Goal: Task Accomplishment & Management: Manage account settings

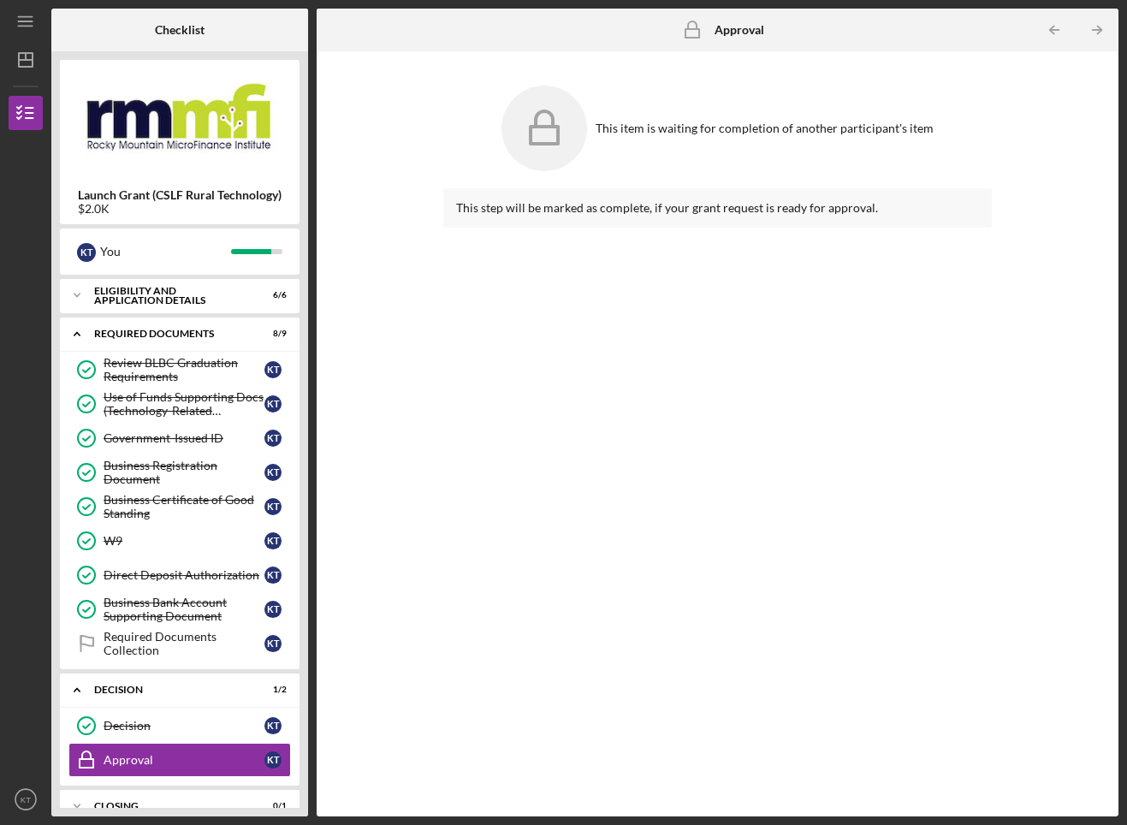
scroll to position [31, 0]
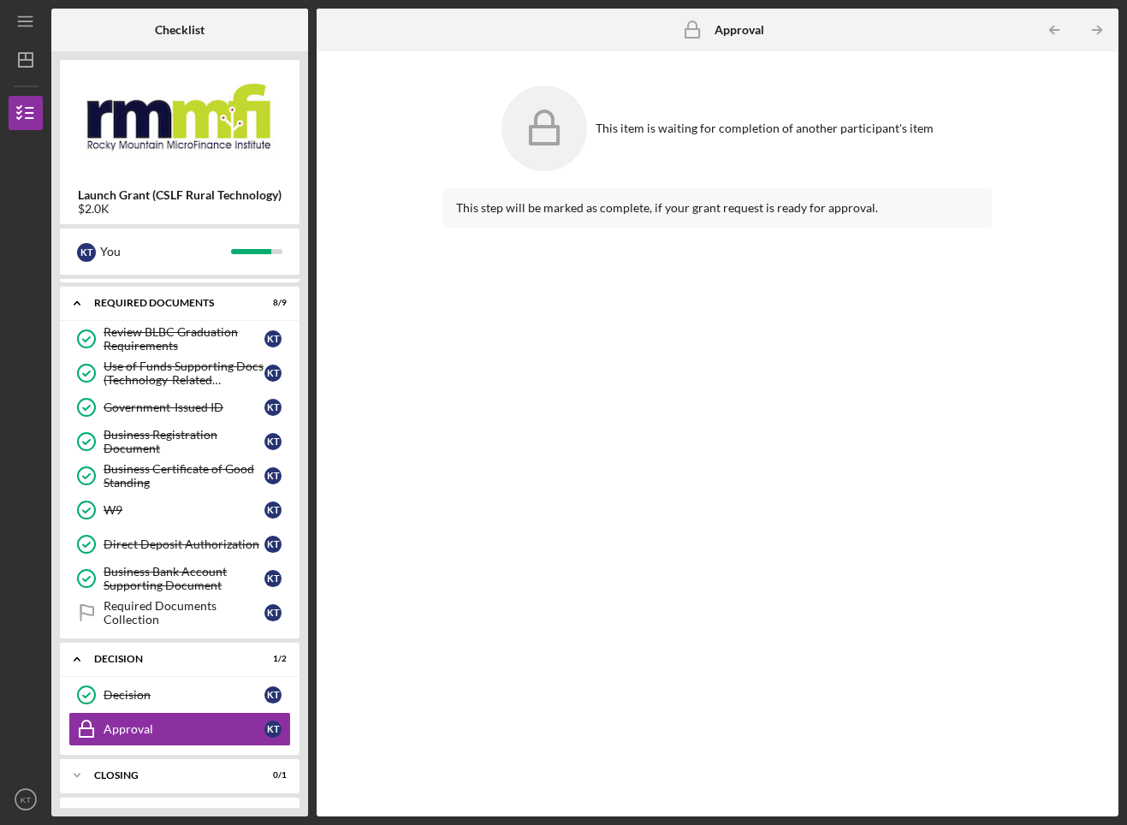
scroll to position [61, 0]
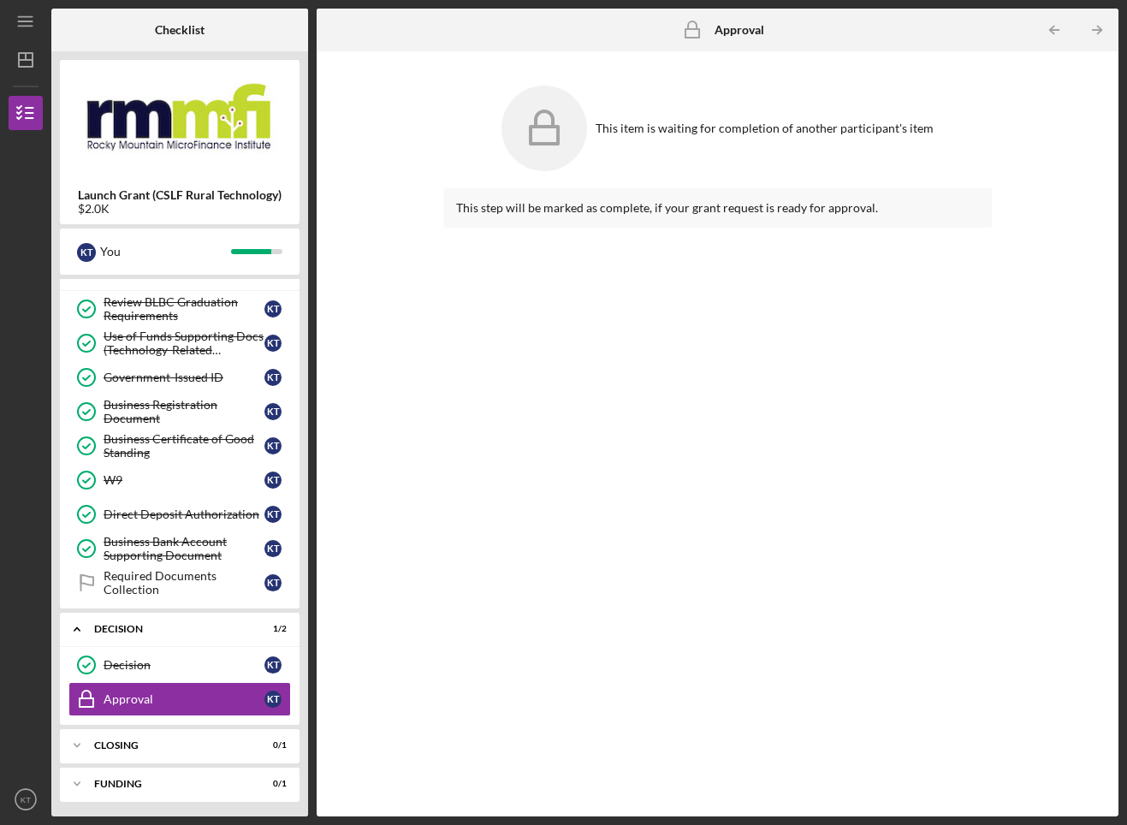
click at [163, 736] on div "Icon/Expander Closing 0 / 1" at bounding box center [180, 745] width 240 height 34
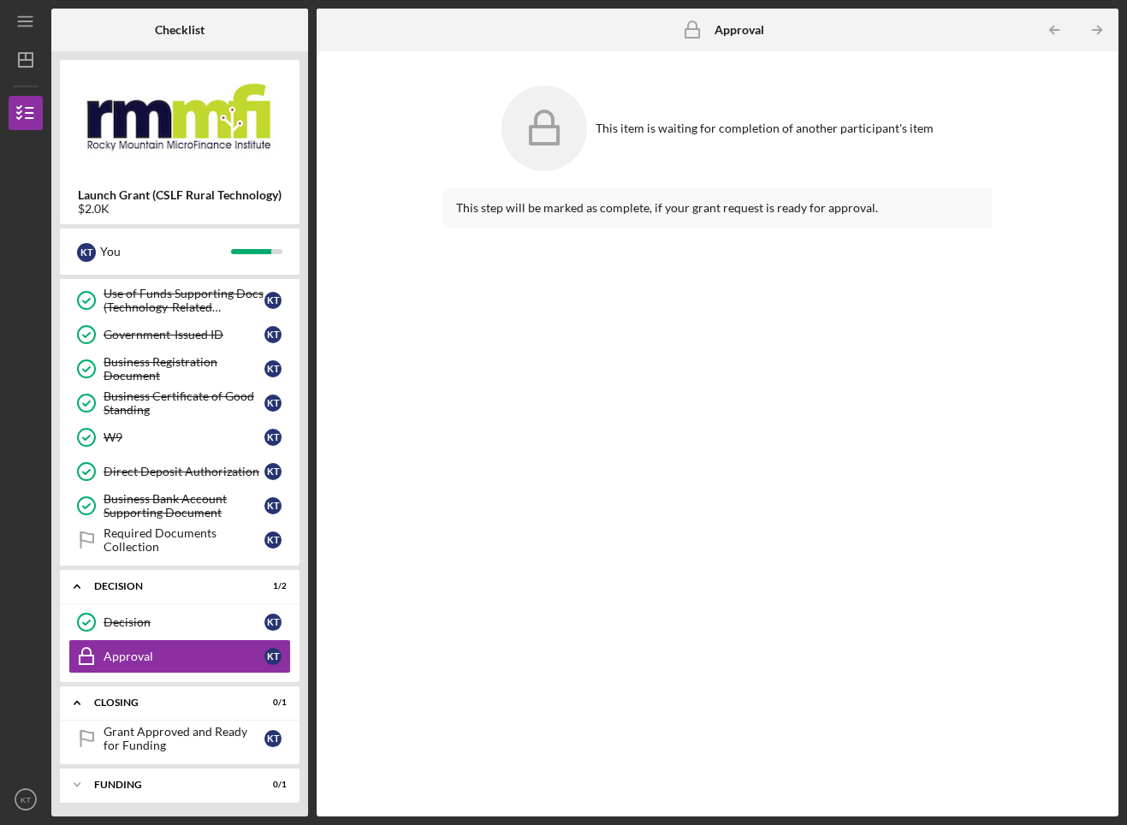
click at [133, 781] on div "Funding" at bounding box center [169, 785] width 150 height 10
click at [145, 725] on div "Grant Approved and Ready for Funding" at bounding box center [184, 738] width 161 height 27
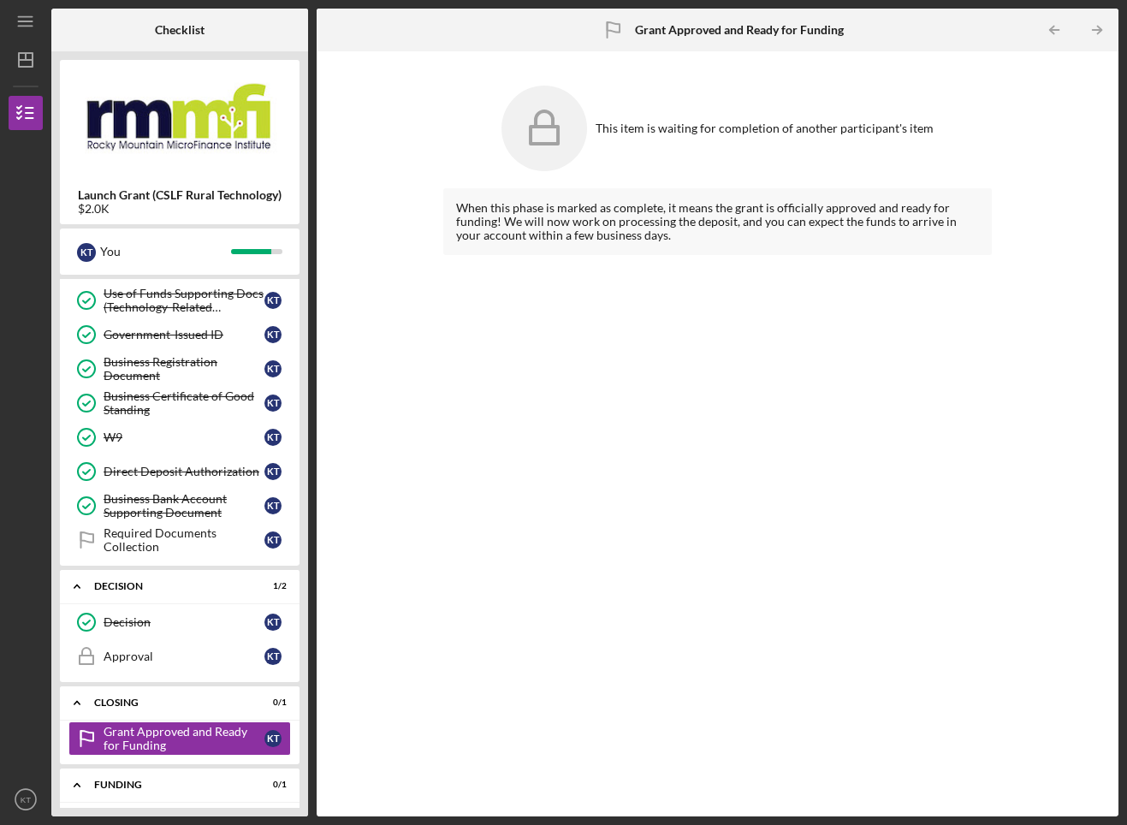
click at [148, 650] on div "Approval" at bounding box center [184, 657] width 161 height 14
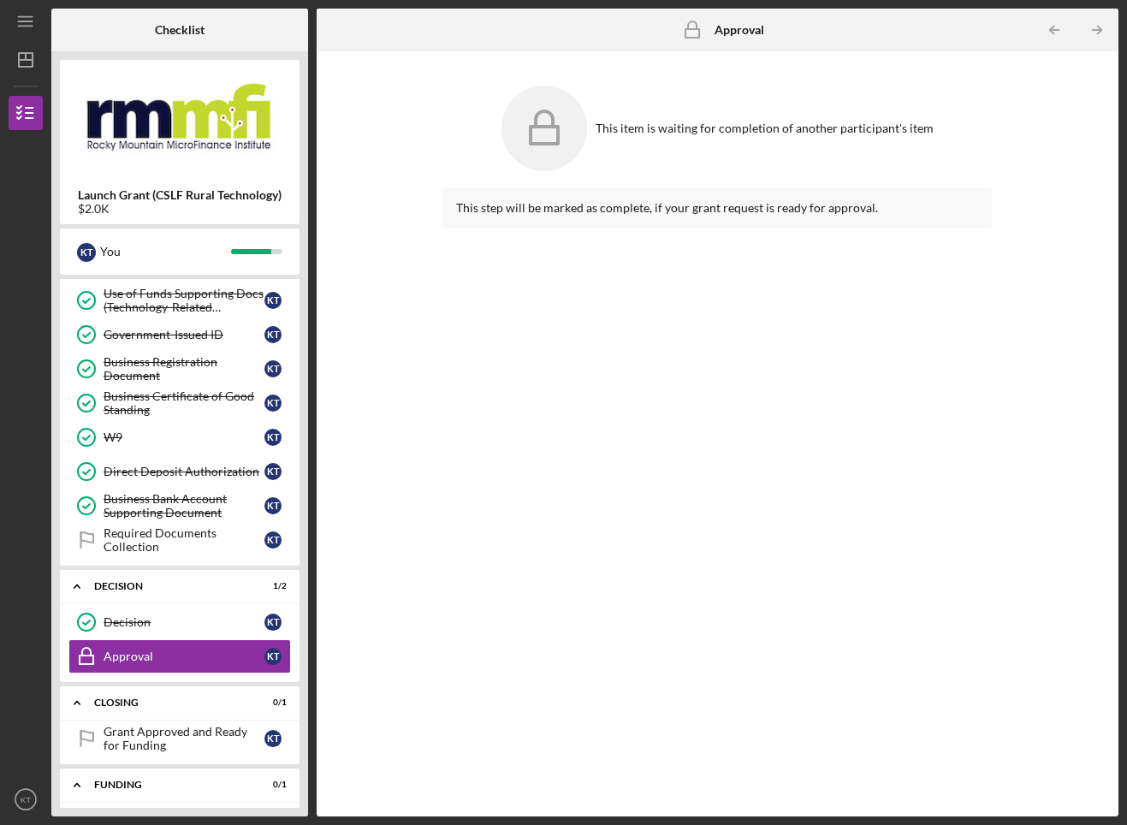
click at [144, 618] on div "Decision" at bounding box center [184, 622] width 161 height 14
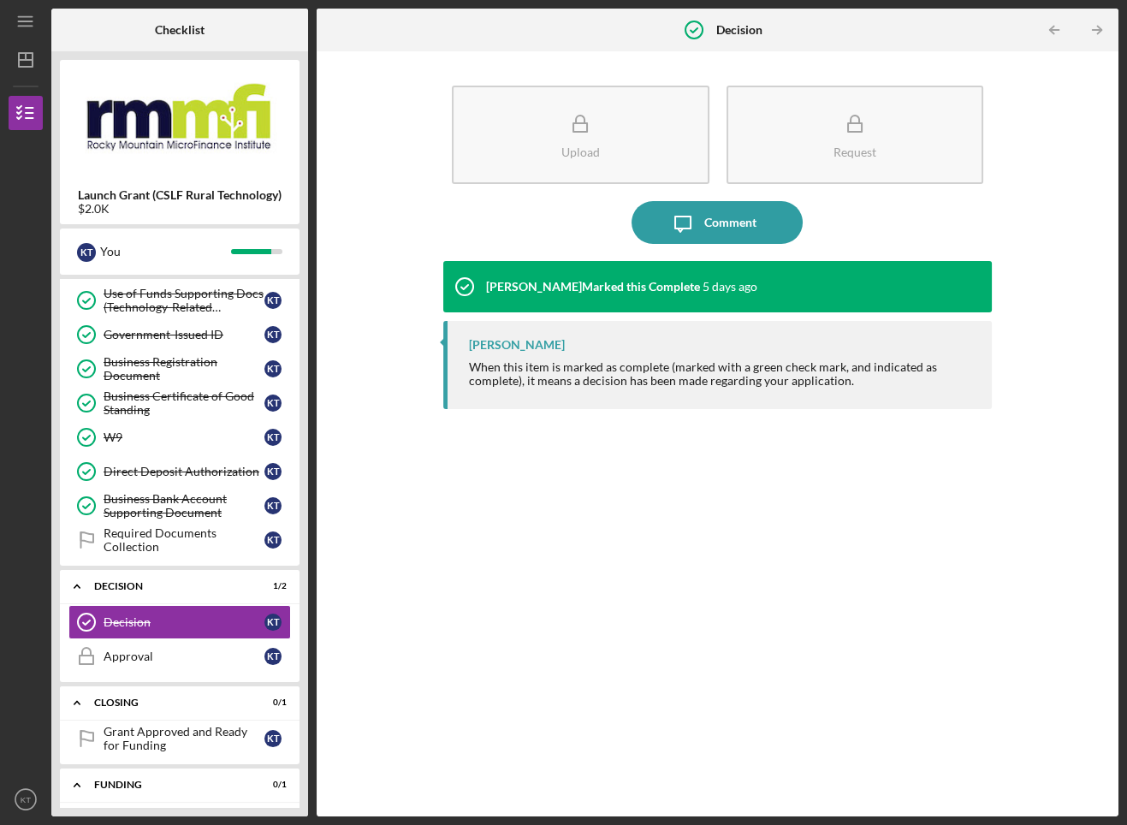
click at [145, 645] on link "Approval Approval K T" at bounding box center [179, 656] width 223 height 34
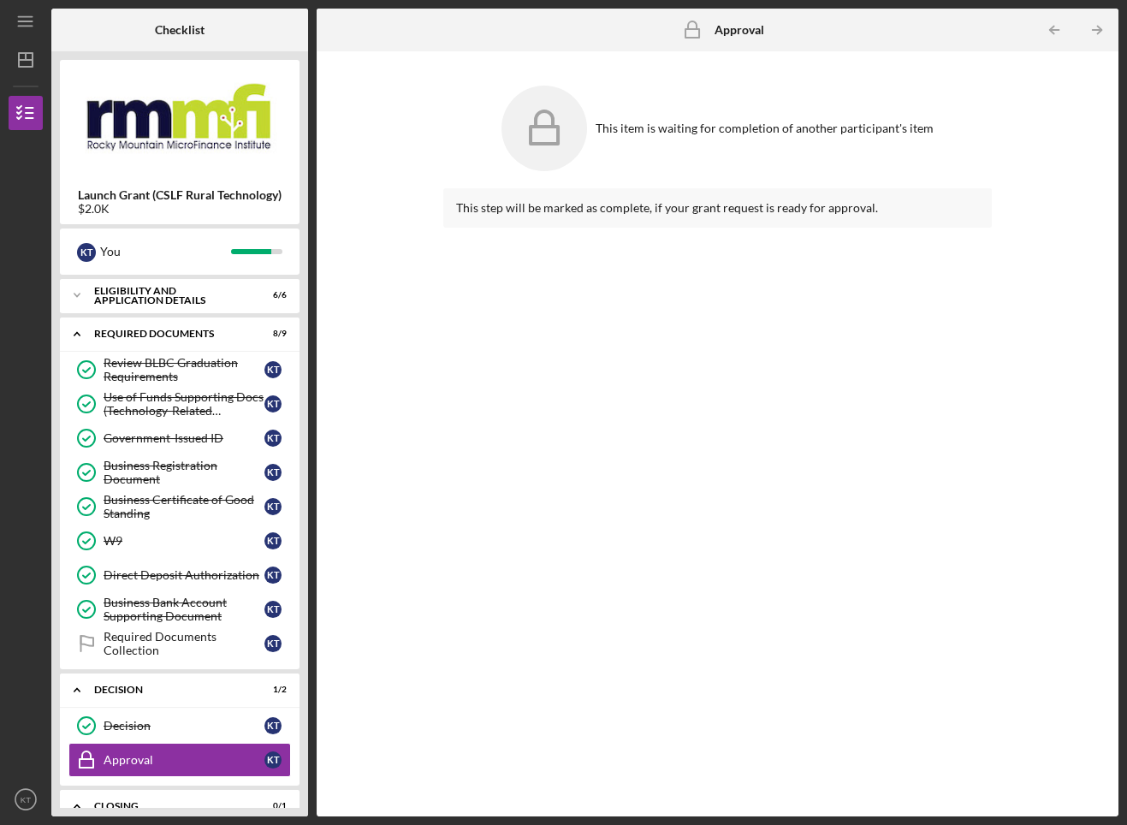
click at [157, 624] on link "Business Bank Account Supporting Document Business Bank Account Supporting Docu…" at bounding box center [179, 609] width 223 height 34
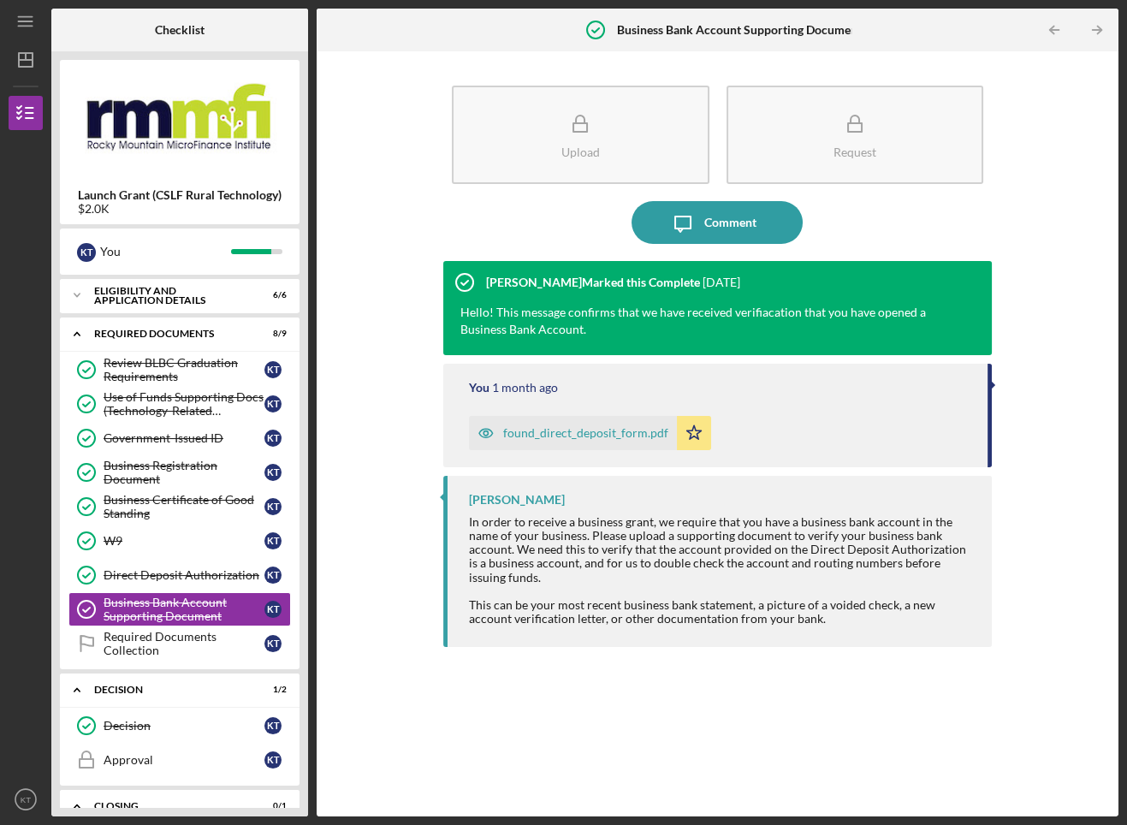
click at [154, 635] on div "Required Documents Collection" at bounding box center [184, 643] width 161 height 27
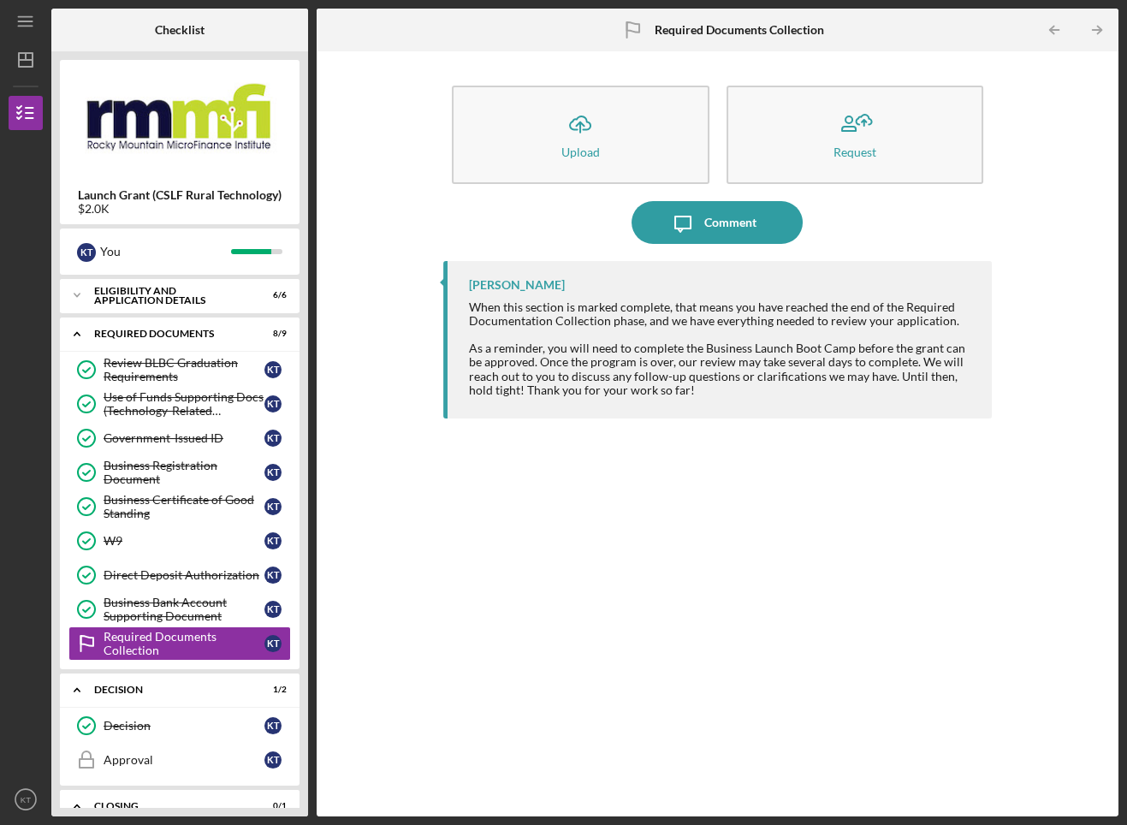
click at [77, 326] on icon "Icon/Expander" at bounding box center [77, 334] width 34 height 34
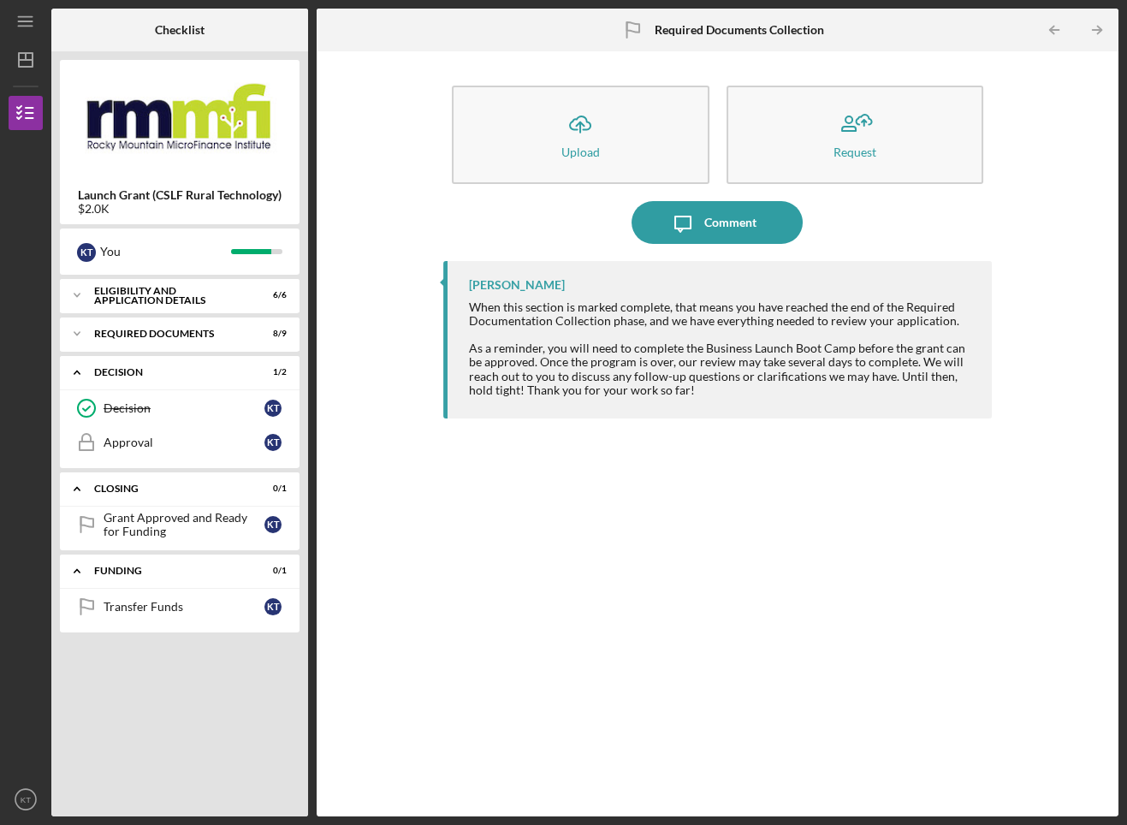
click at [169, 404] on div "Decision" at bounding box center [184, 408] width 161 height 14
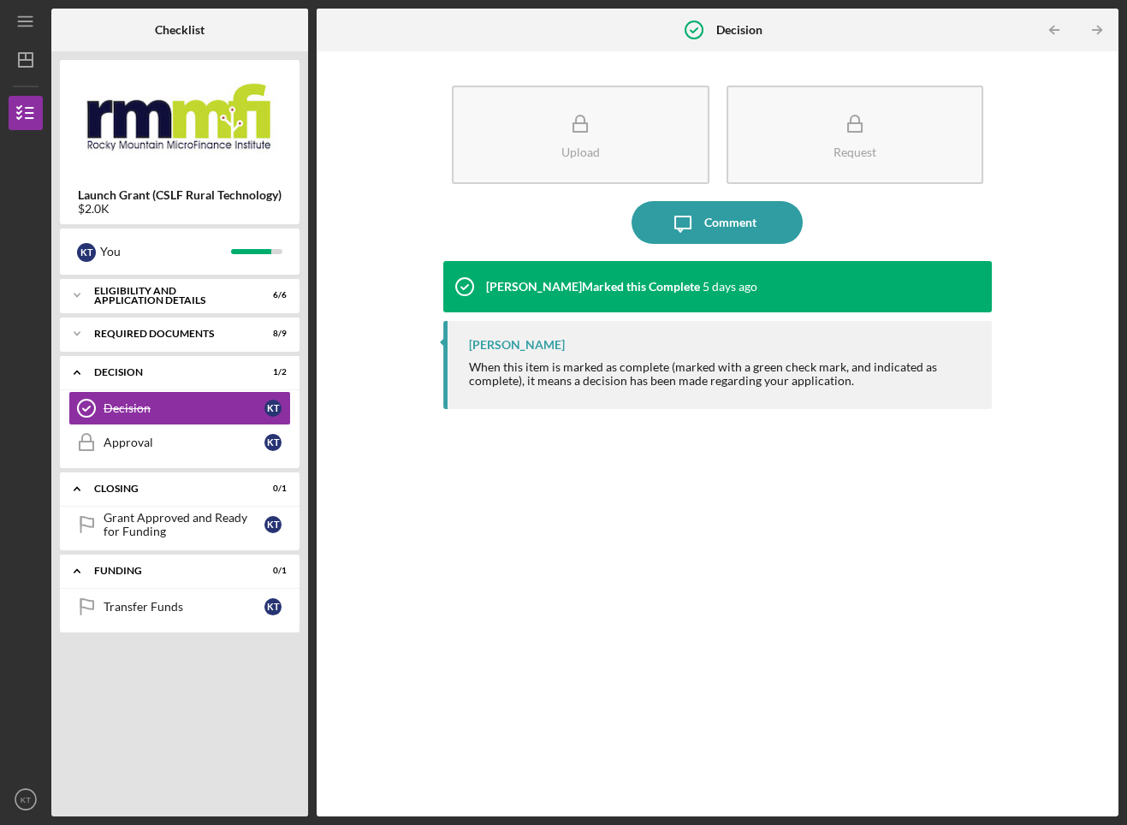
click at [547, 356] on div "Patrick Efferson When this item is marked as complete (marked with a green chec…" at bounding box center [717, 365] width 549 height 88
click at [207, 445] on div "Approval" at bounding box center [184, 443] width 161 height 14
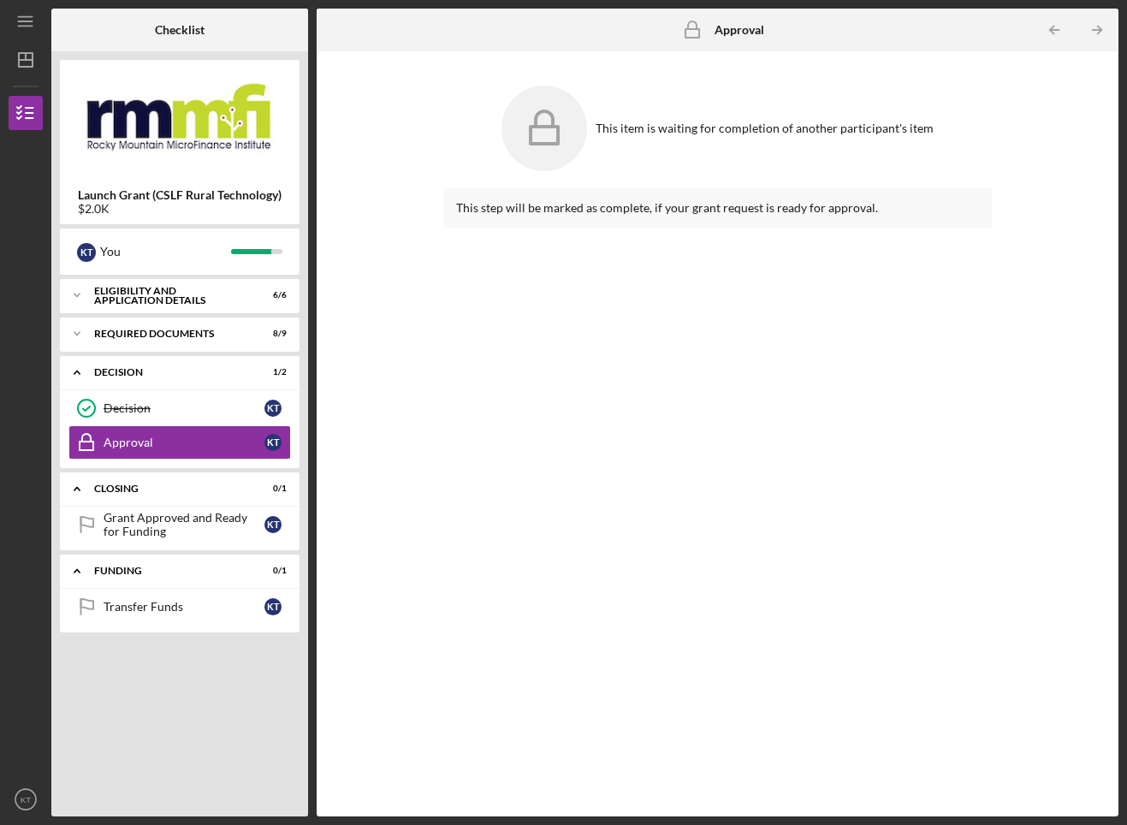
click at [180, 520] on div "Grant Approved and Ready for Funding" at bounding box center [184, 524] width 161 height 27
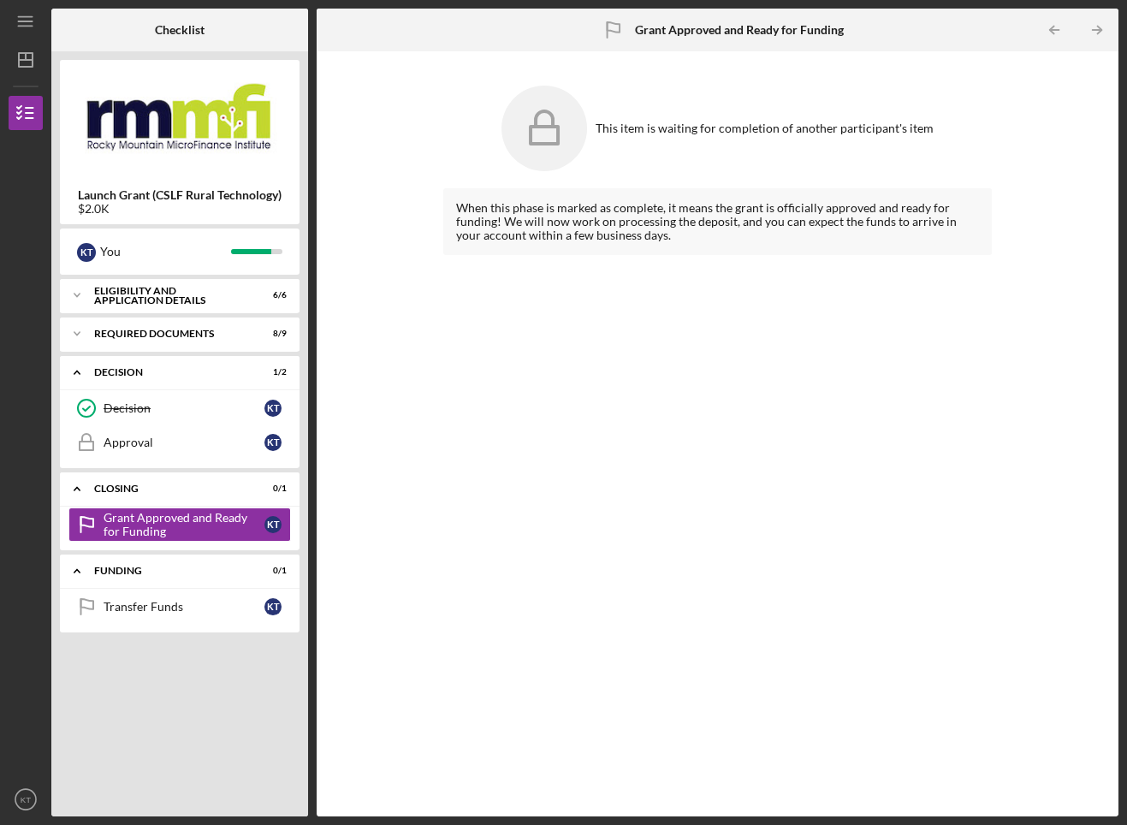
click at [191, 605] on div "Transfer Funds" at bounding box center [184, 607] width 161 height 14
